Goal: Information Seeking & Learning: Learn about a topic

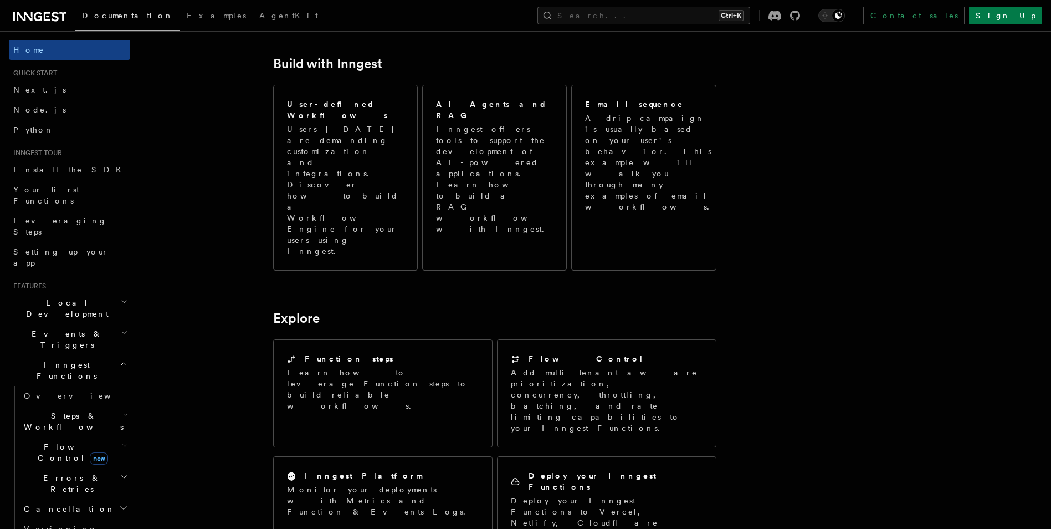
scroll to position [609, 0]
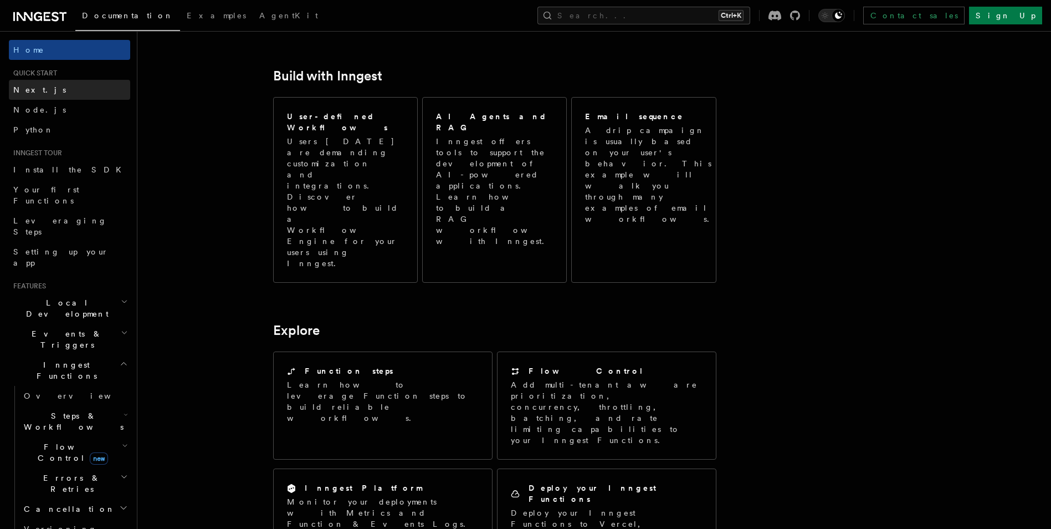
click at [39, 92] on link "Next.js" at bounding box center [69, 90] width 121 height 20
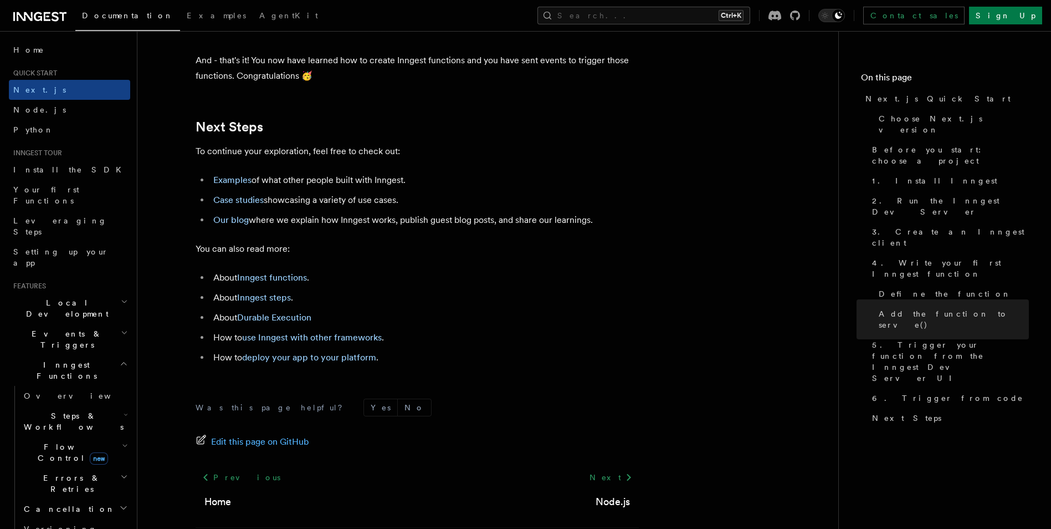
scroll to position [6873, 0]
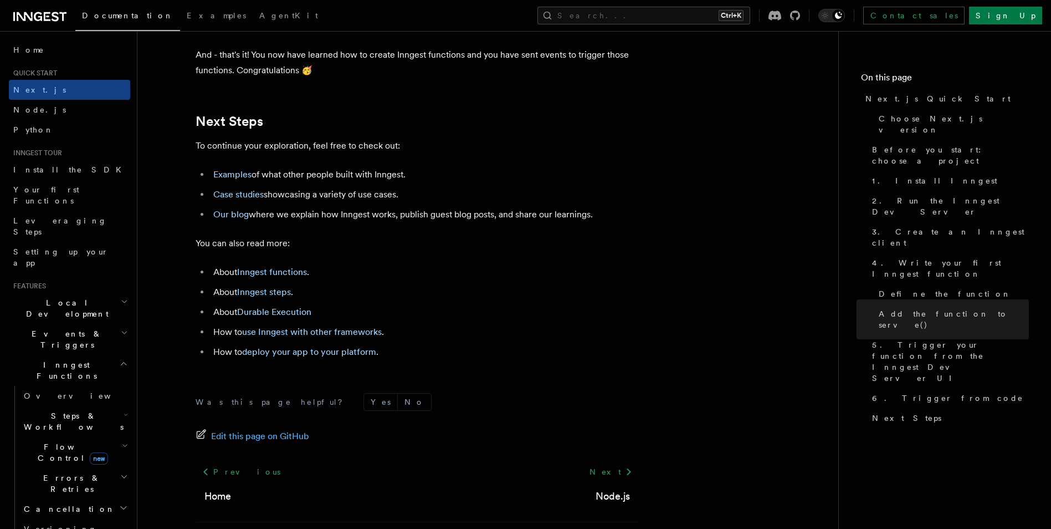
click at [78, 410] on span "Steps & Workflows" at bounding box center [71, 421] width 104 height 22
click at [64, 442] on span "Overview" at bounding box center [91, 446] width 114 height 9
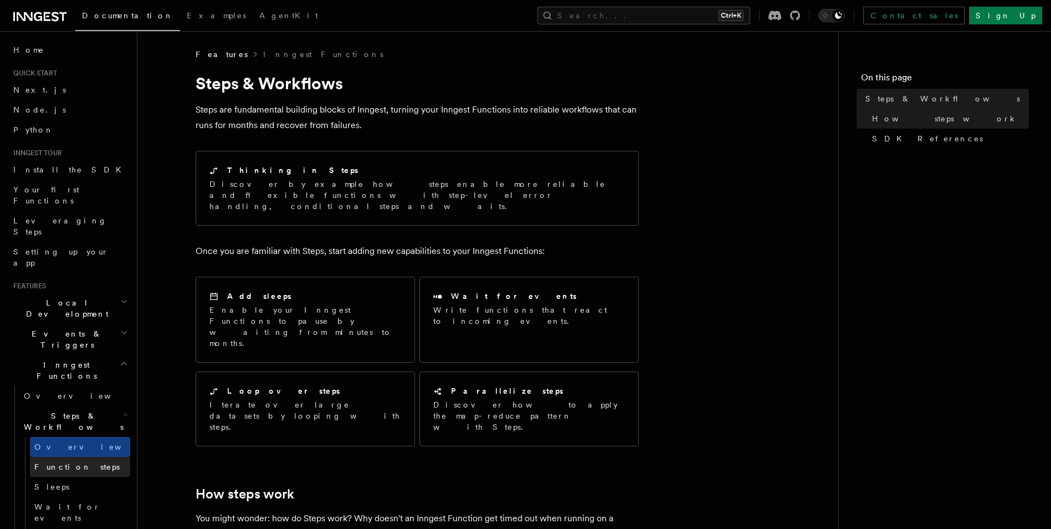
click at [67, 462] on span "Function steps" at bounding box center [76, 466] width 85 height 9
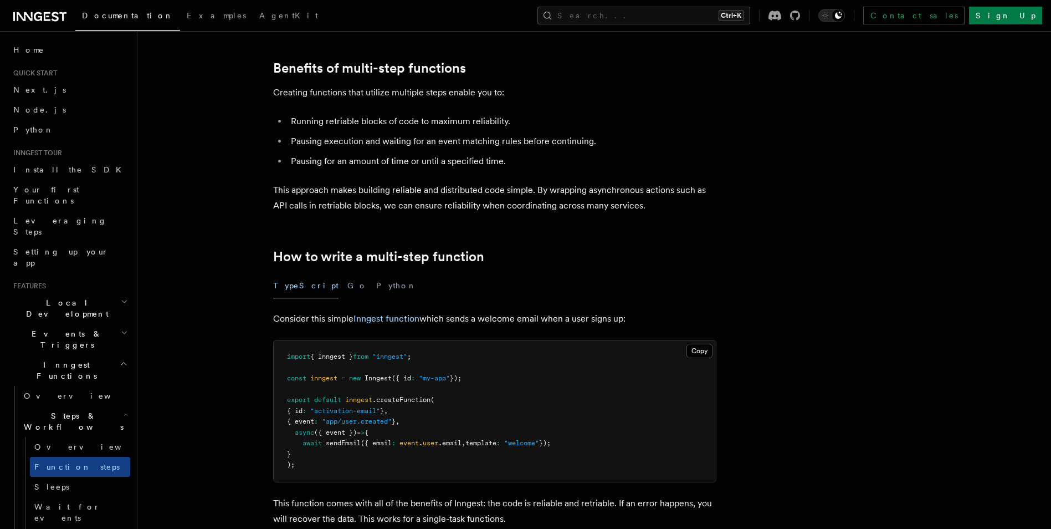
scroll to position [111, 0]
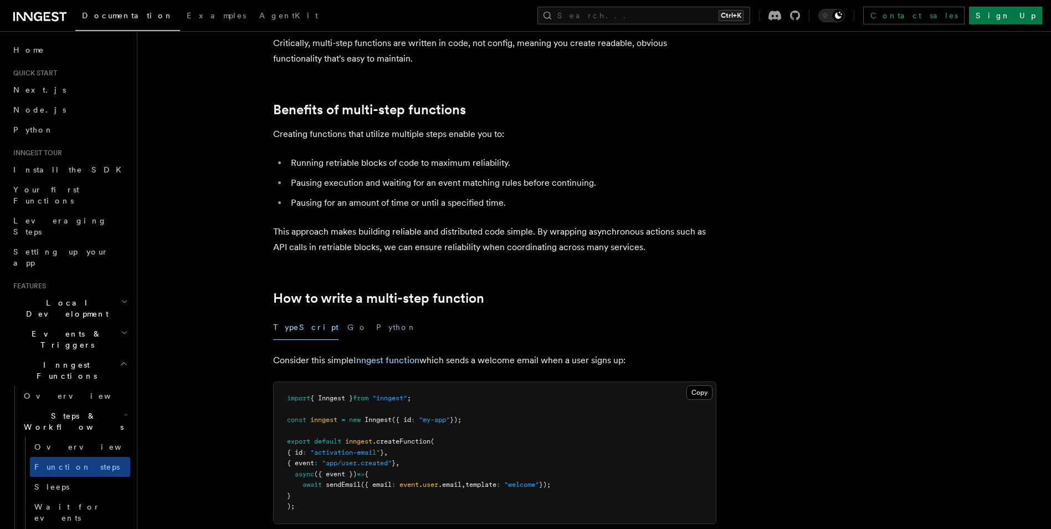
click at [36, 17] on icon at bounding box center [39, 16] width 53 height 13
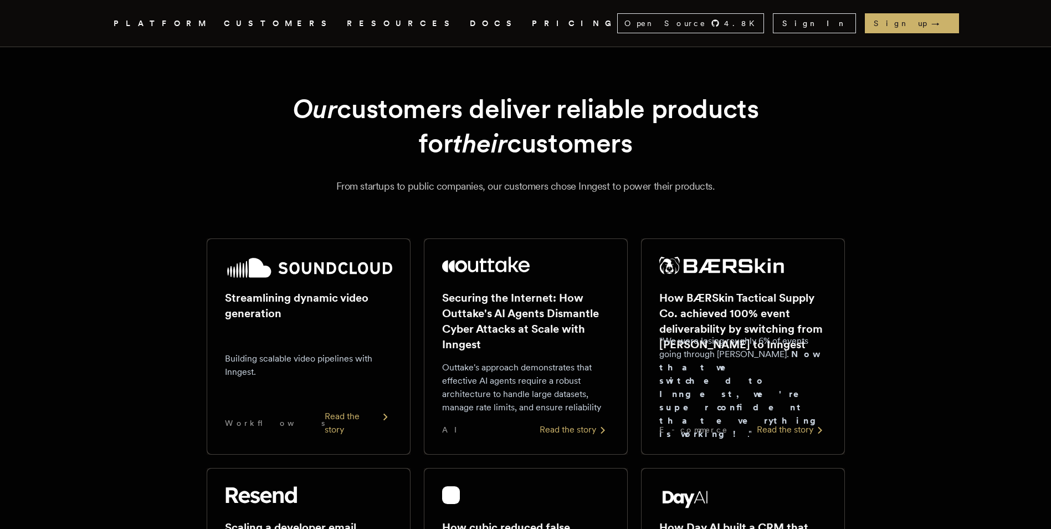
click at [470, 22] on link "DOCS" at bounding box center [494, 24] width 49 height 14
